Goal: Communication & Community: Answer question/provide support

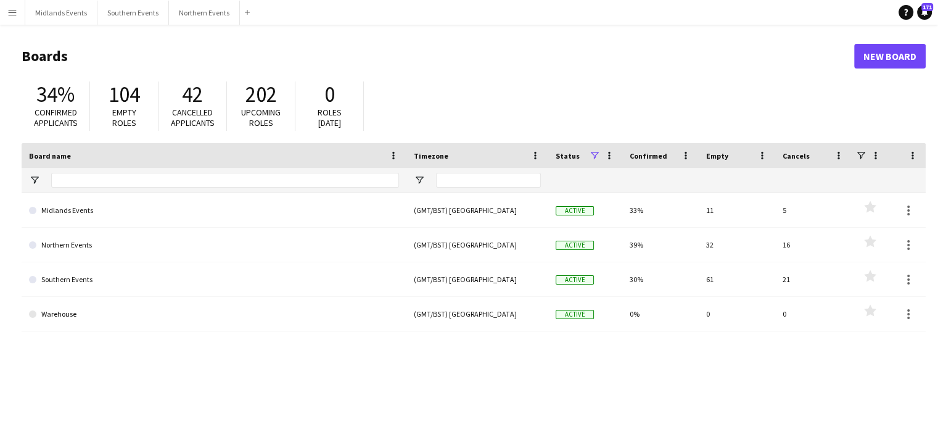
click at [120, 112] on span "Empty roles" at bounding box center [124, 118] width 24 height 22
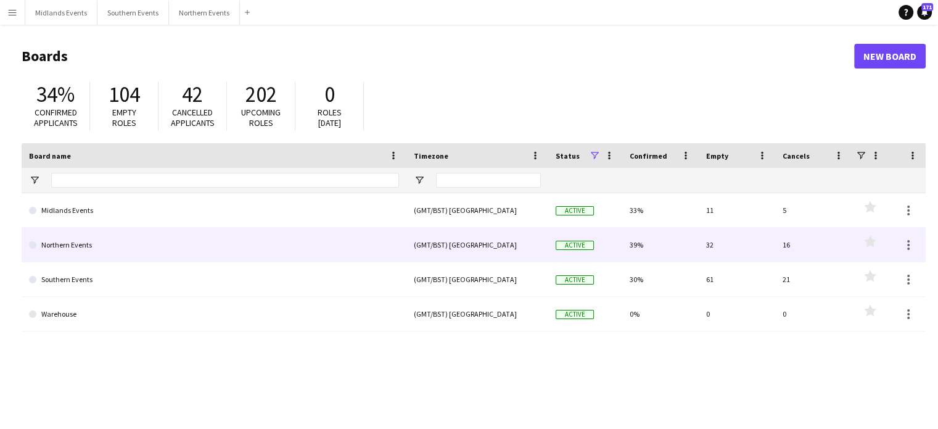
click at [77, 247] on link "Northern Events" at bounding box center [214, 245] width 370 height 35
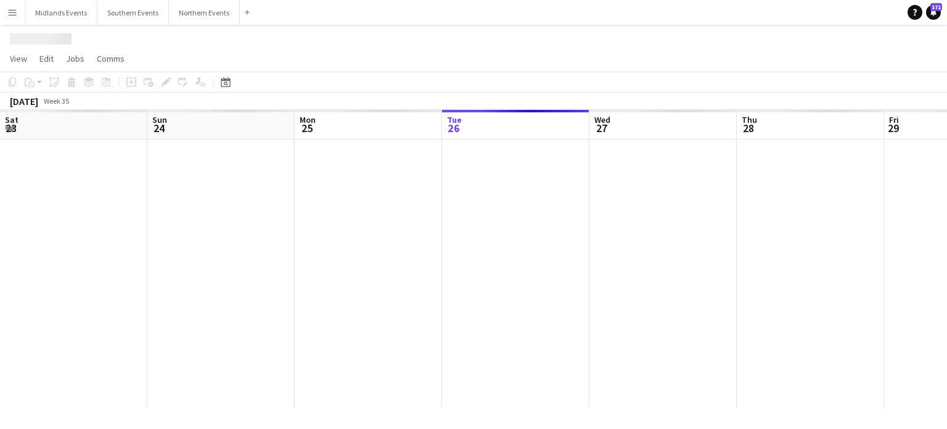
scroll to position [0, 295]
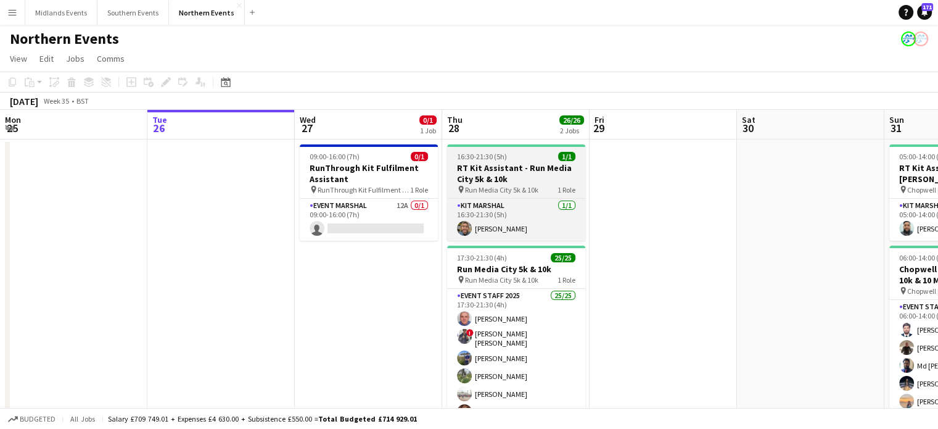
click at [498, 170] on h3 "RT Kit Assistant - Run Media City 5k & 10k" at bounding box center [516, 173] width 138 height 22
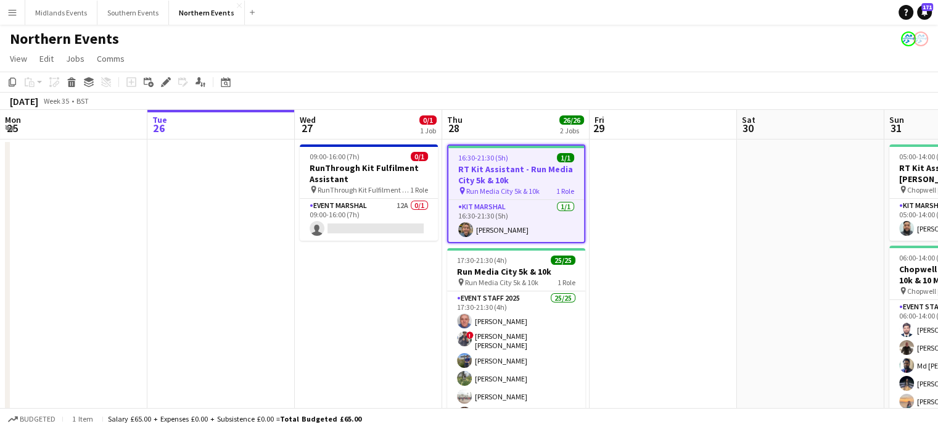
click at [495, 171] on h3 "RT Kit Assistant - Run Media City 5k & 10k" at bounding box center [516, 174] width 136 height 22
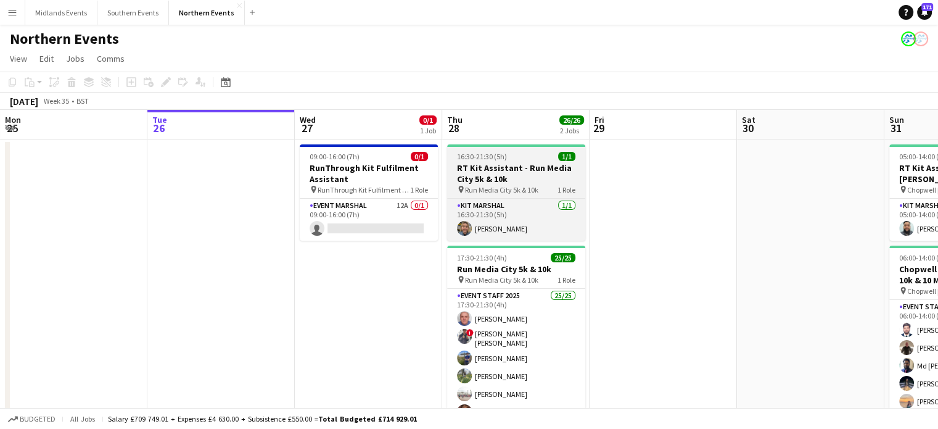
click at [495, 171] on h3 "RT Kit Assistant - Run Media City 5k & 10k" at bounding box center [516, 173] width 138 height 22
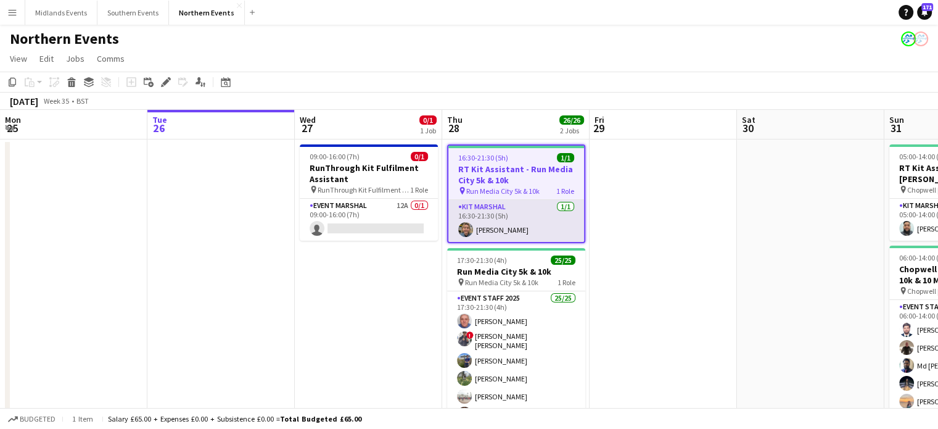
click at [508, 220] on app-card-role "Kit Marshal [DATE] 16:30-21:30 (5h) [PERSON_NAME]" at bounding box center [516, 221] width 136 height 42
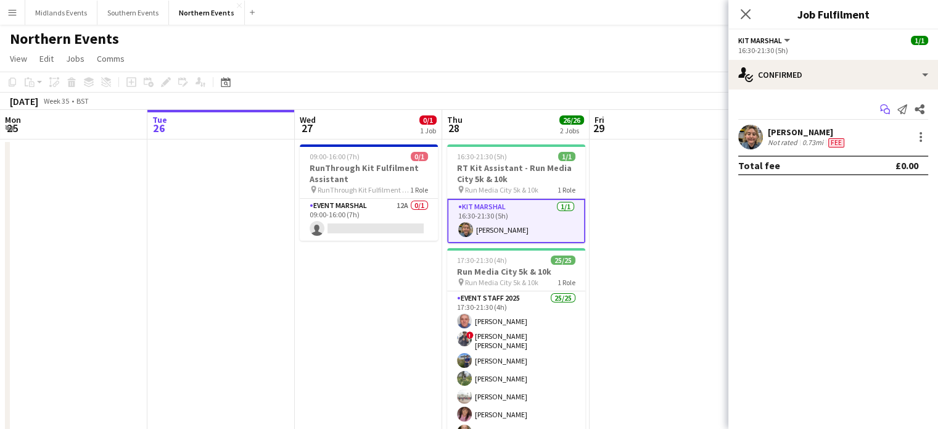
click at [888, 107] on icon "Start chat" at bounding box center [885, 109] width 10 height 10
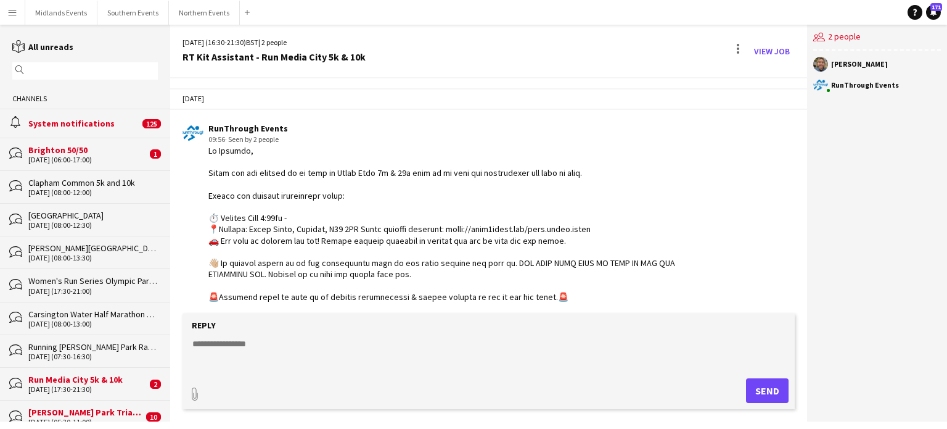
scroll to position [340, 0]
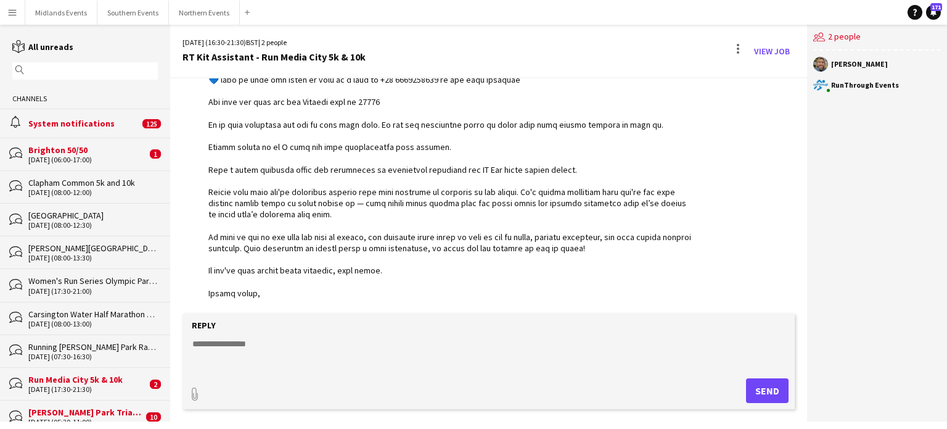
click at [300, 354] on textarea at bounding box center [491, 353] width 600 height 32
click at [266, 342] on textarea at bounding box center [491, 353] width 600 height 32
paste textarea "**********"
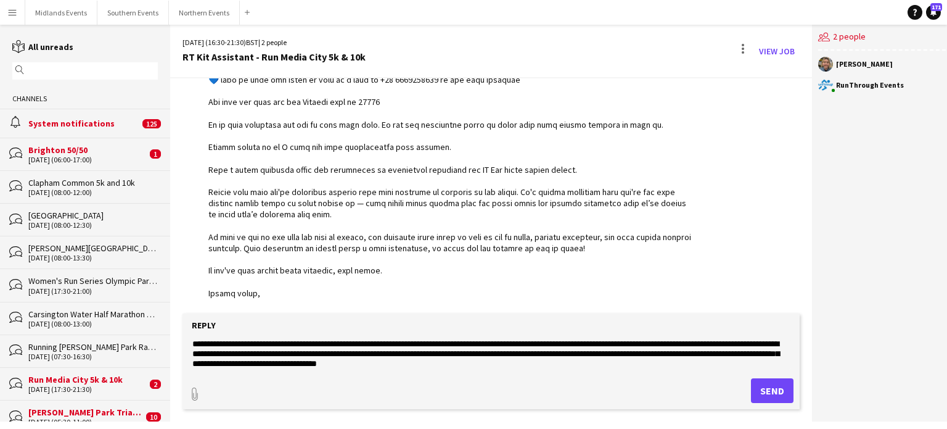
scroll to position [0, 0]
click at [342, 347] on textarea "**********" at bounding box center [491, 353] width 600 height 32
drag, startPoint x: 744, startPoint y: 352, endPoint x: 618, endPoint y: 351, distance: 126.4
click at [618, 351] on textarea "**********" at bounding box center [491, 353] width 600 height 32
type textarea "**********"
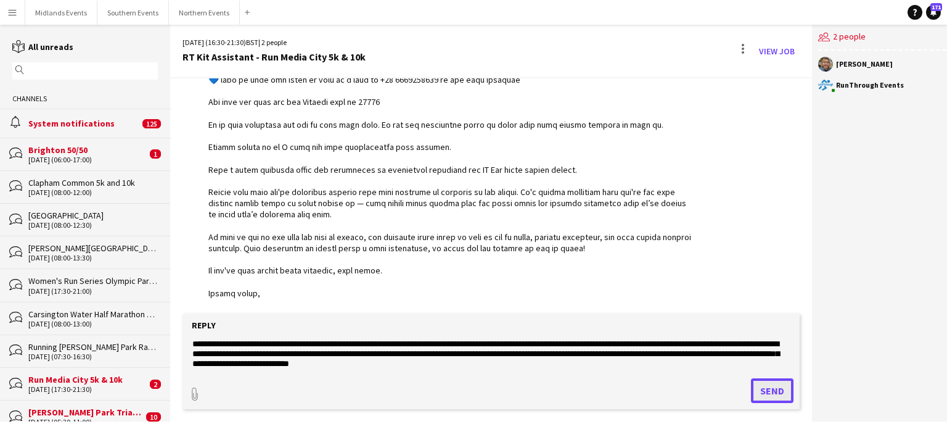
click at [766, 392] on button "Send" at bounding box center [772, 390] width 43 height 25
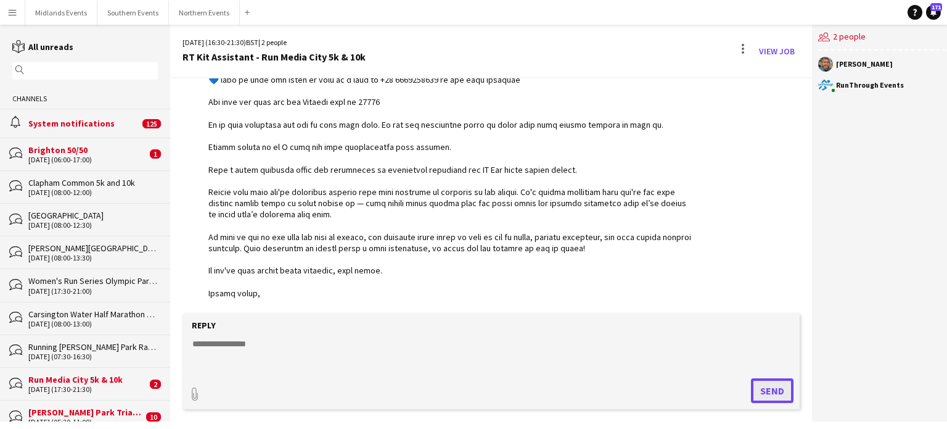
scroll to position [449, 0]
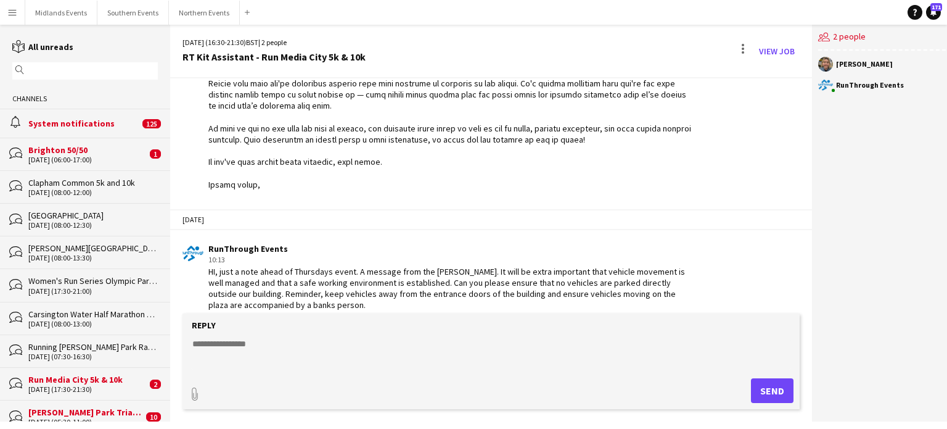
click at [96, 376] on div "Run Media City 5k & 10k" at bounding box center [87, 379] width 118 height 11
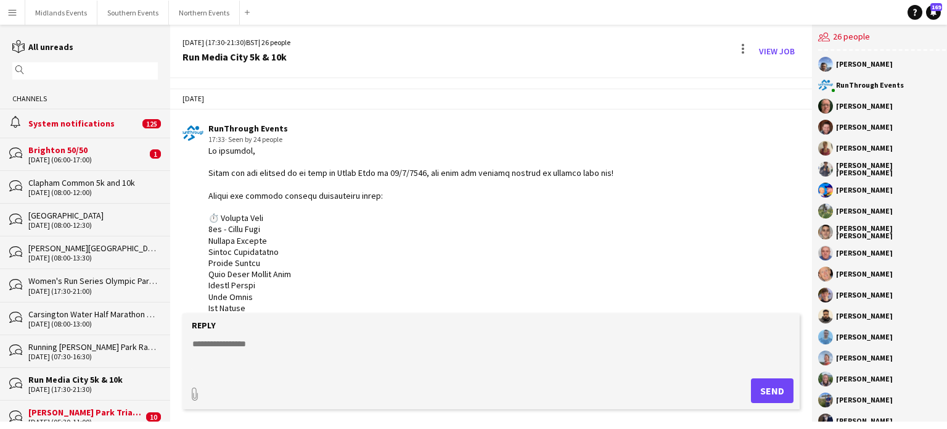
scroll to position [1914, 0]
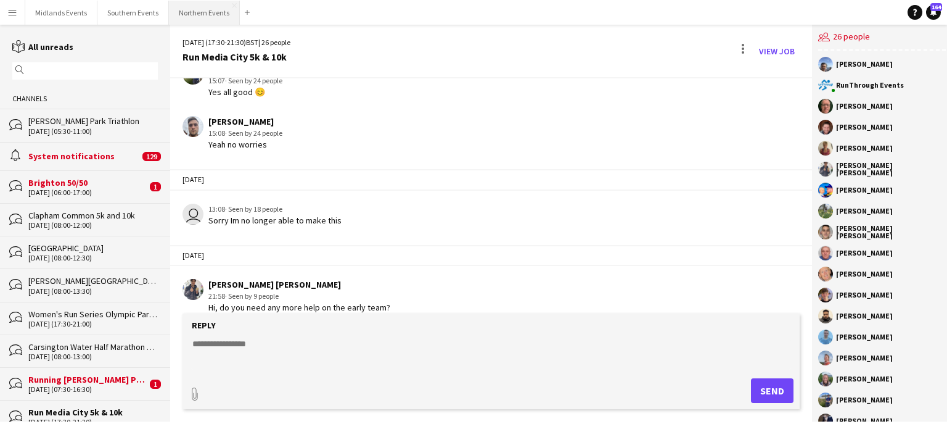
click at [195, 14] on button "Northern Events Close" at bounding box center [204, 13] width 71 height 24
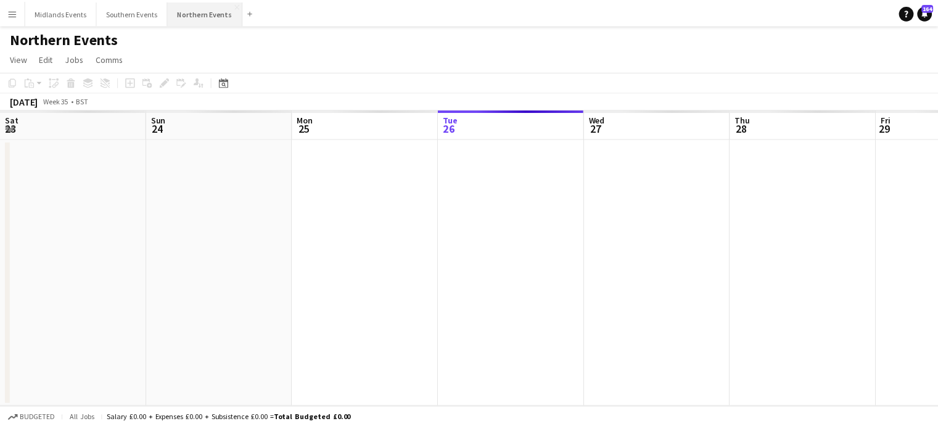
scroll to position [0, 295]
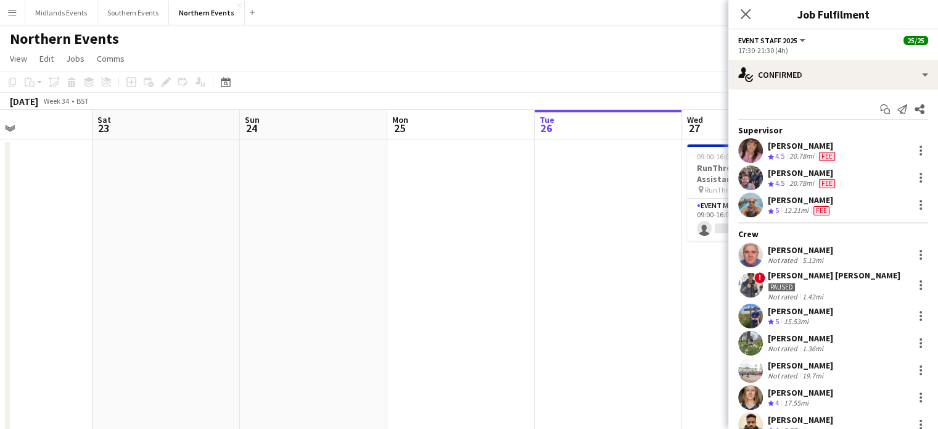
drag, startPoint x: 123, startPoint y: 214, endPoint x: 679, endPoint y: 246, distance: 557.1
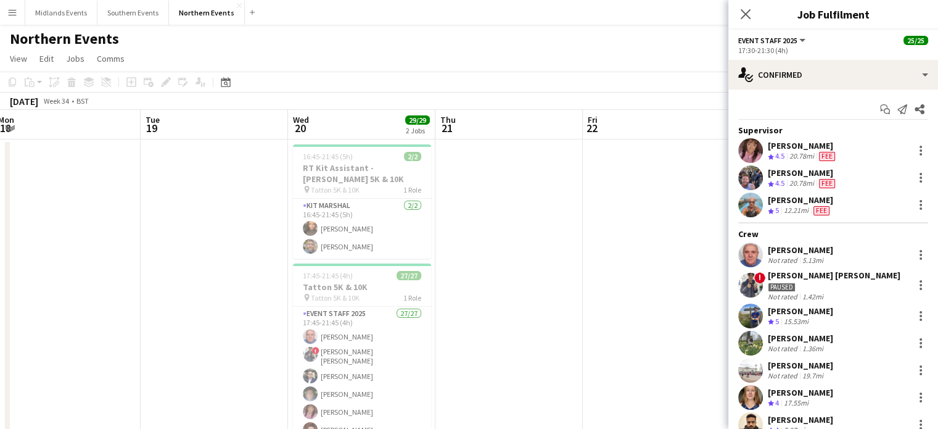
scroll to position [0, 301]
drag, startPoint x: 245, startPoint y: 219, endPoint x: 714, endPoint y: 273, distance: 472.3
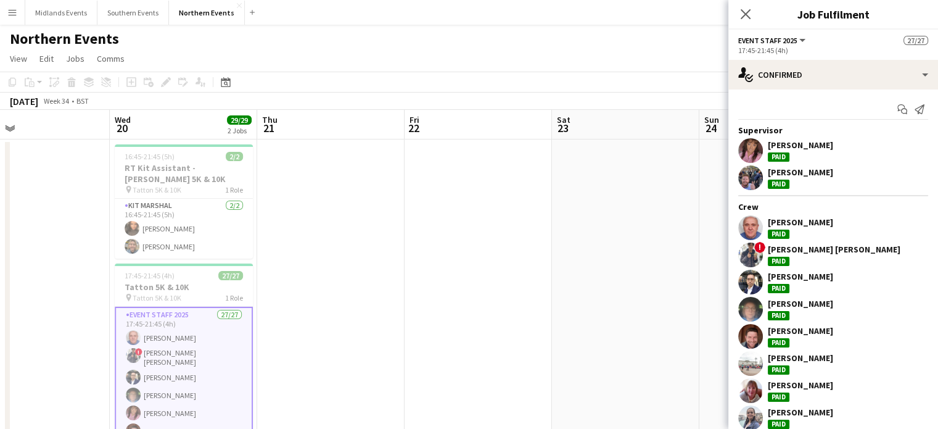
drag, startPoint x: 516, startPoint y: 281, endPoint x: 171, endPoint y: 295, distance: 345.5
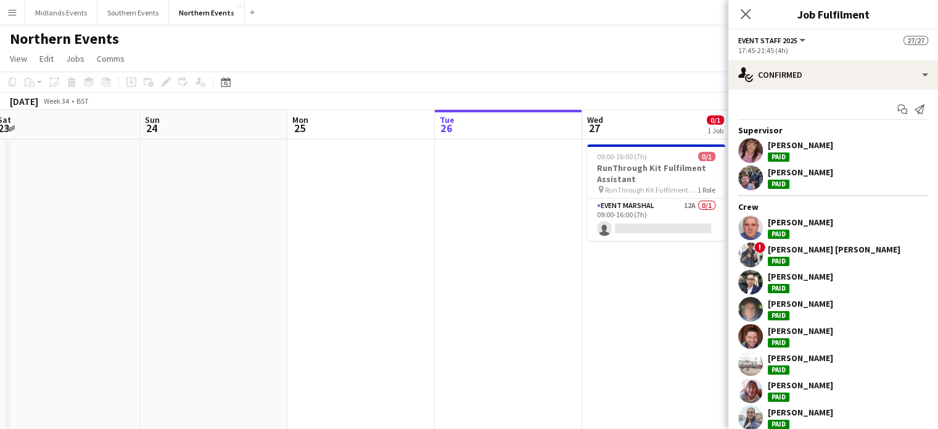
scroll to position [0, 514]
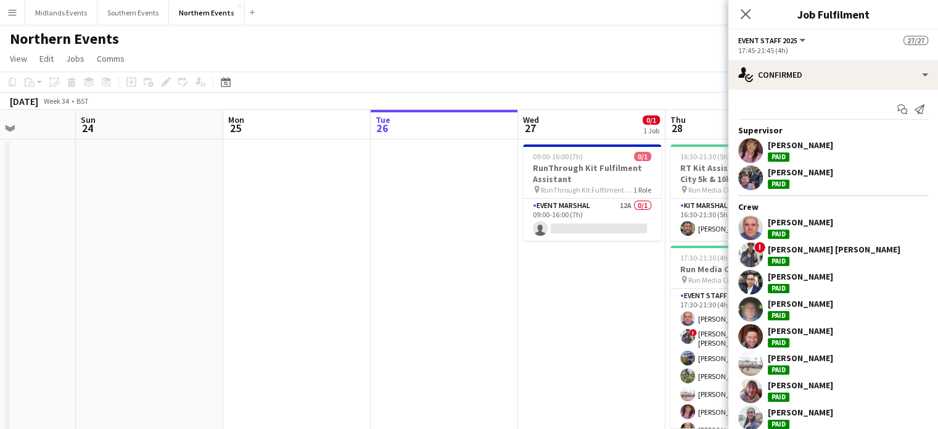
drag, startPoint x: 101, startPoint y: 260, endPoint x: 55, endPoint y: 260, distance: 45.0
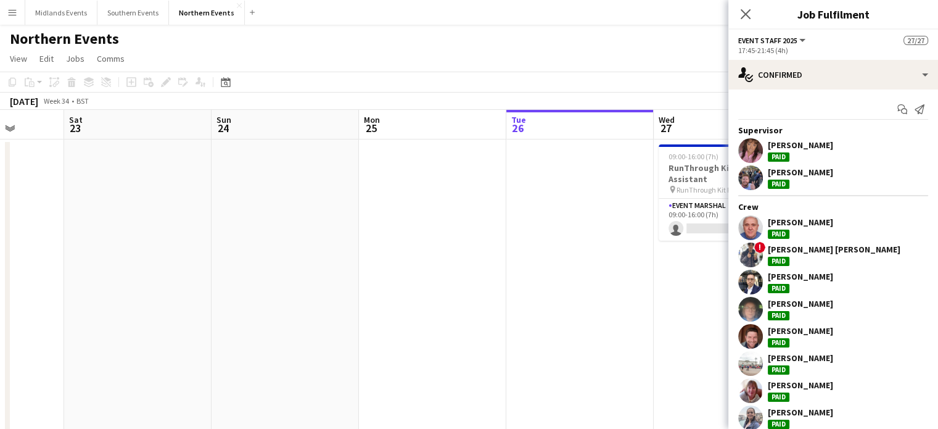
drag, startPoint x: 298, startPoint y: 254, endPoint x: 138, endPoint y: 241, distance: 160.8
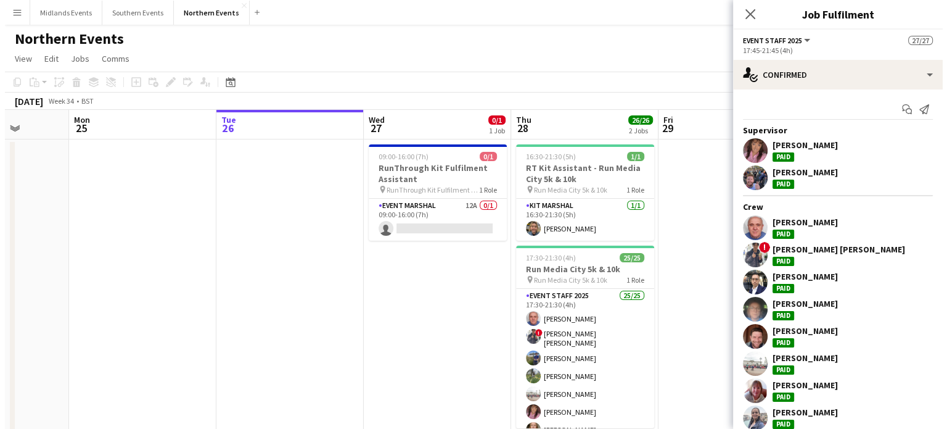
scroll to position [0, 380]
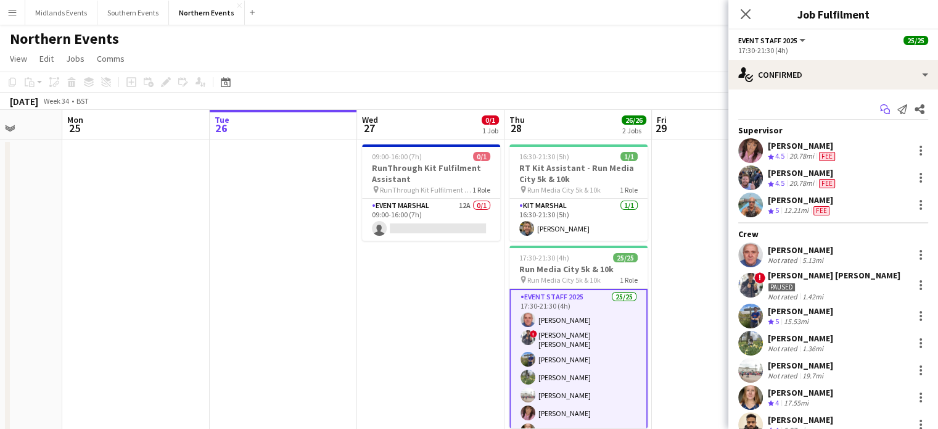
click at [880, 109] on icon "Start chat" at bounding box center [885, 109] width 10 height 10
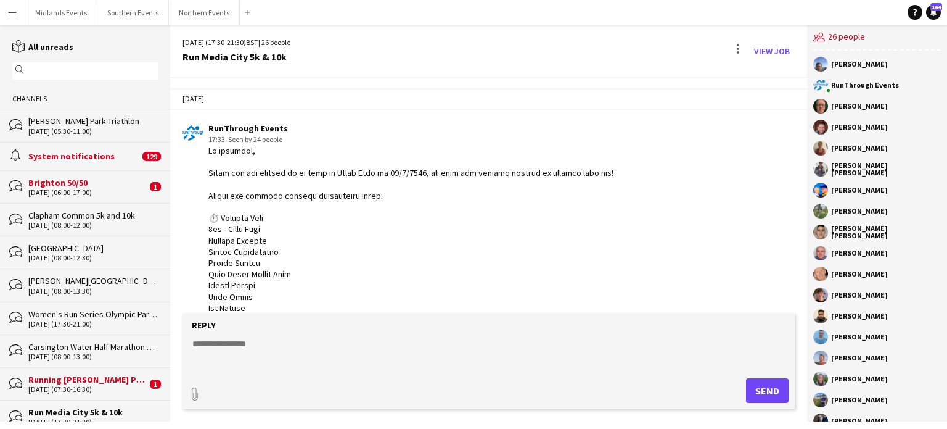
scroll to position [1902, 0]
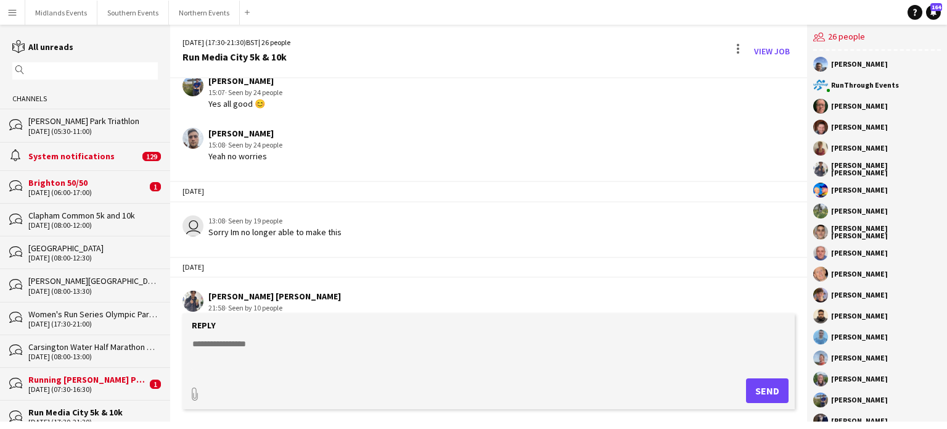
click at [231, 384] on div "paperclip Send" at bounding box center [489, 390] width 600 height 25
click at [217, 372] on form "Reply paperclip Send" at bounding box center [489, 361] width 612 height 96
click at [184, 377] on form "Reply paperclip Send" at bounding box center [489, 361] width 612 height 96
click at [216, 399] on div "paperclip Send" at bounding box center [489, 390] width 600 height 25
click at [629, 332] on form "Reply paperclip Send" at bounding box center [489, 361] width 612 height 96
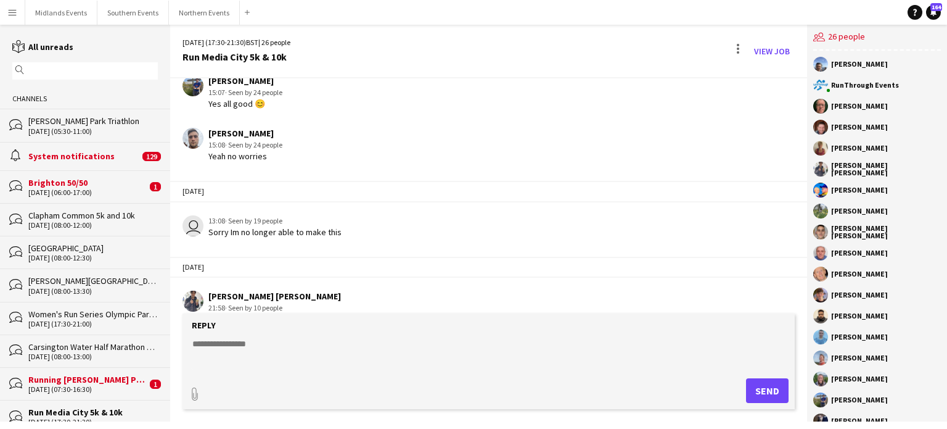
click at [307, 342] on textarea at bounding box center [491, 353] width 600 height 32
paste textarea "**********"
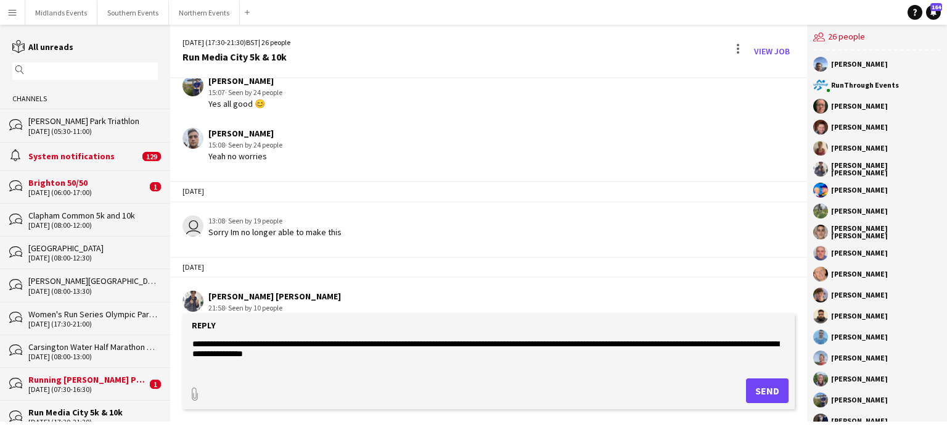
scroll to position [9, 0]
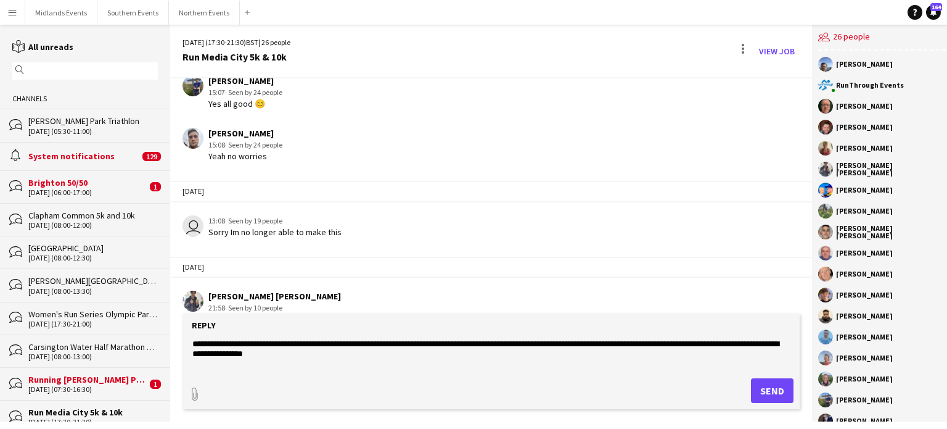
type textarea "**********"
click at [767, 390] on button "Send" at bounding box center [772, 390] width 43 height 25
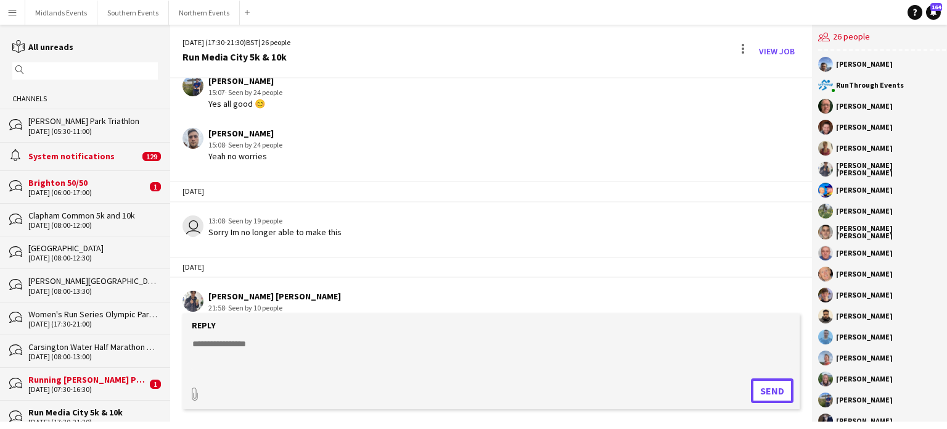
scroll to position [2011, 0]
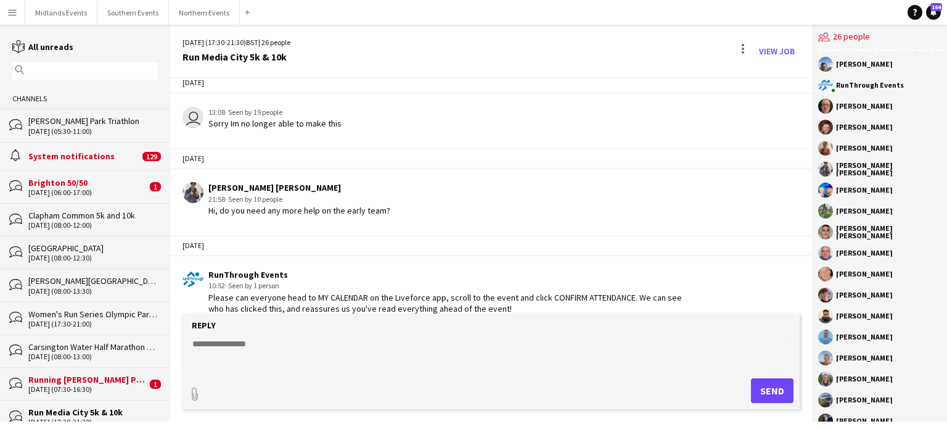
click at [94, 71] on input "text" at bounding box center [91, 70] width 128 height 11
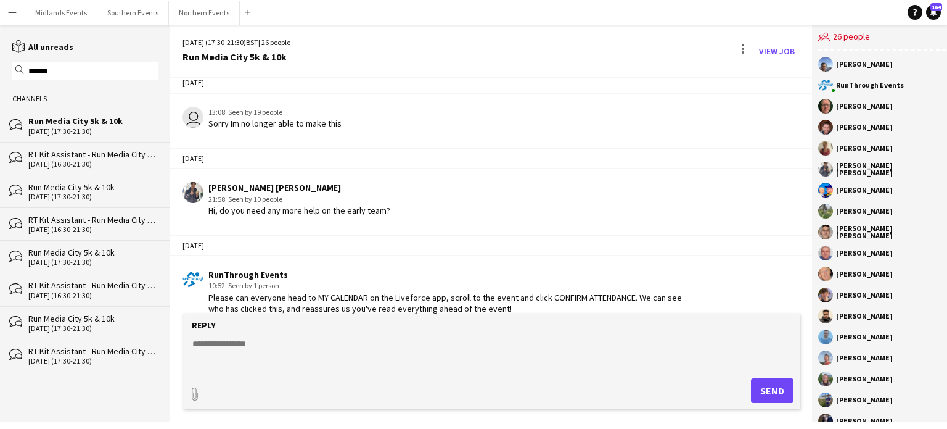
type input "*****"
click at [61, 252] on div "Run Media City 5k & 10k" at bounding box center [92, 252] width 129 height 11
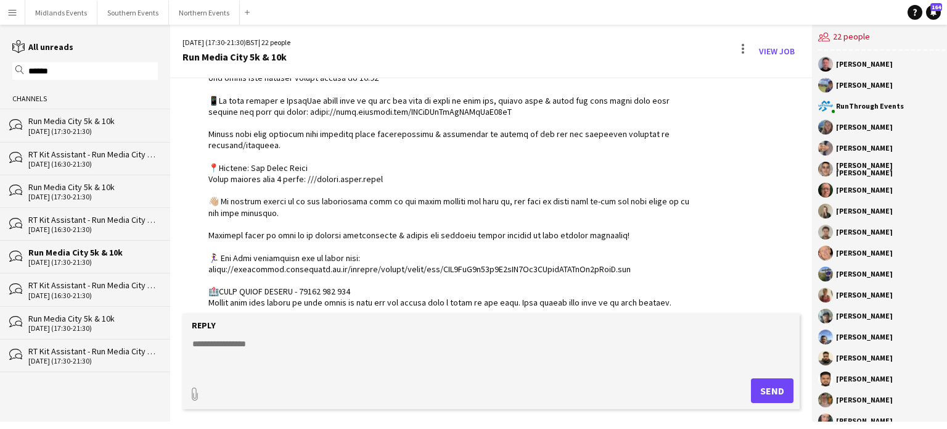
scroll to position [1315, 0]
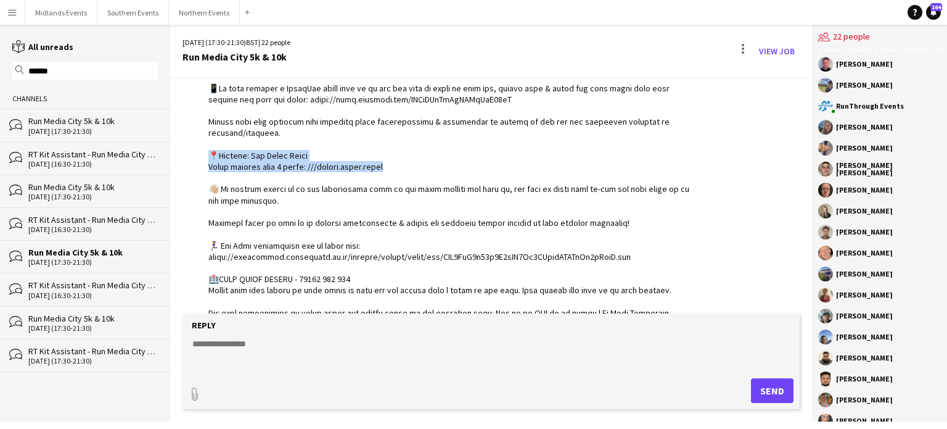
drag, startPoint x: 207, startPoint y: 153, endPoint x: 385, endPoint y: 175, distance: 179.6
click at [385, 175] on div "RunThrough Events 10:14 · Seen by 22 people" at bounding box center [440, 132] width 514 height 617
copy div "📍Address: [GEOGRAPHIC_DATA][PERSON_NAME] Event village what 3 words: ///reject.…"
